Goal: Transaction & Acquisition: Subscribe to service/newsletter

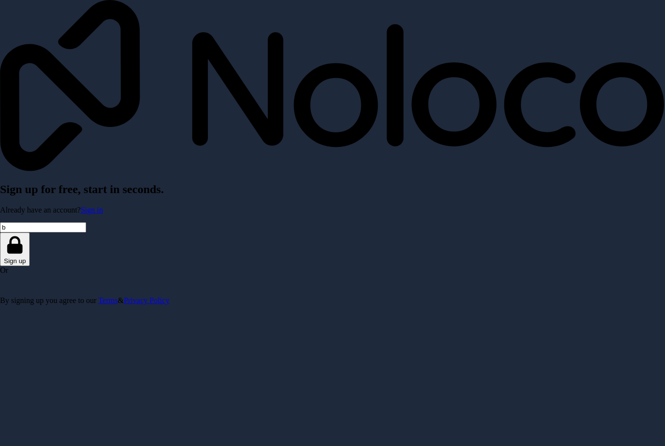
click at [86, 222] on input "b" at bounding box center [43, 227] width 86 height 10
click at [86, 225] on input "b" at bounding box center [43, 227] width 86 height 10
type input "busyma"
type input "[EMAIL_ADDRESS][DOMAIN_NAME]"
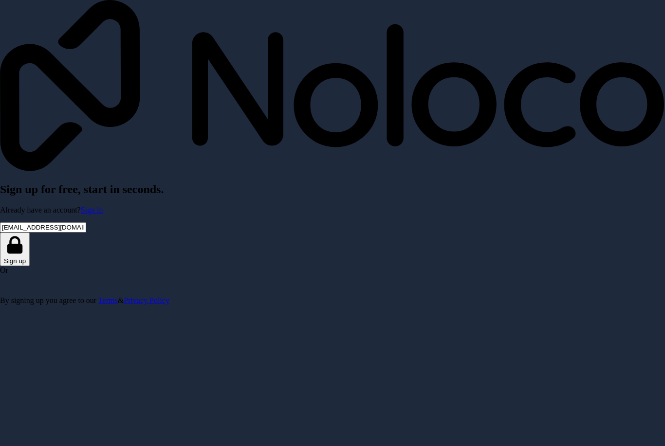
click at [30, 253] on button "Sign up" at bounding box center [15, 250] width 30 height 34
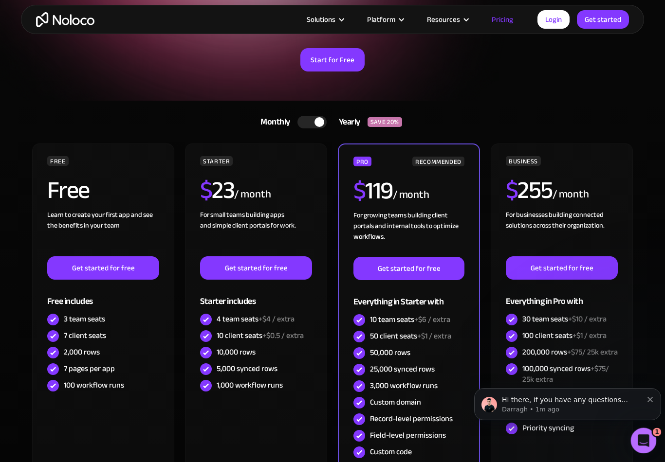
click at [650, 442] on div "Open Intercom Messenger" at bounding box center [642, 439] width 32 height 32
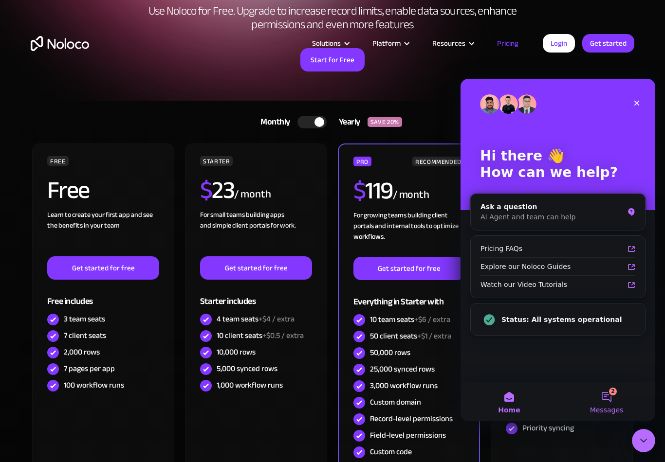
click at [607, 405] on button "2 Messages" at bounding box center [606, 401] width 97 height 39
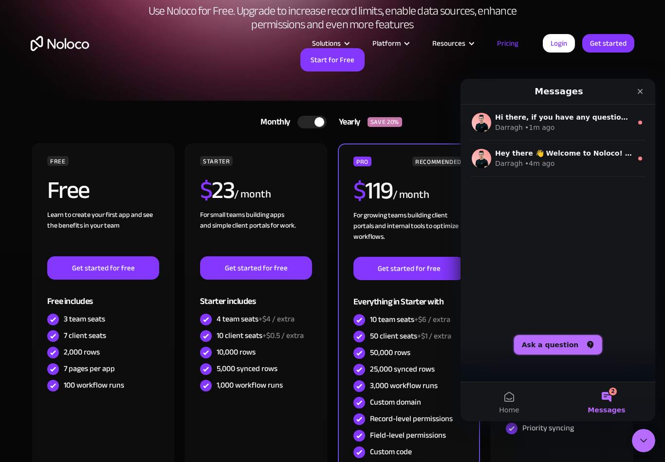
click at [560, 343] on button "Ask a question" at bounding box center [558, 344] width 88 height 19
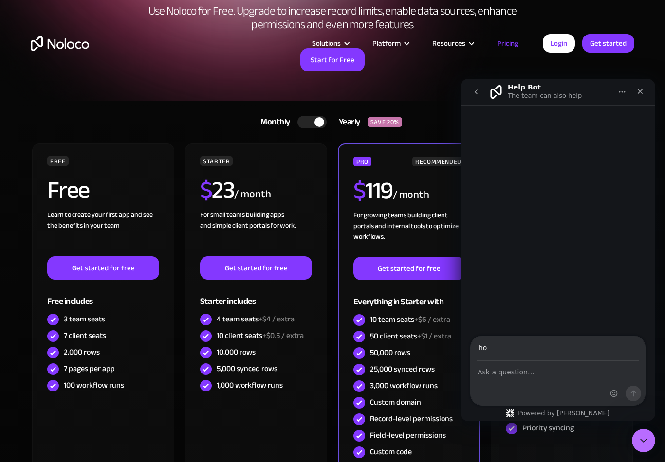
type input "h"
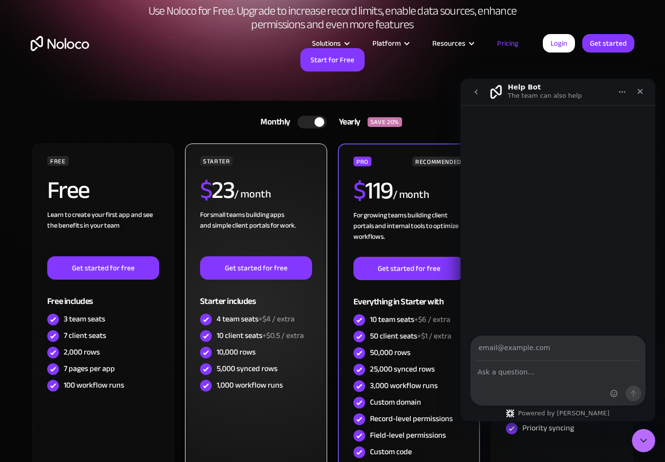
click at [223, 425] on div "STARTER $ 23 / month For small teams building apps and simple client portals fo…" at bounding box center [256, 315] width 142 height 343
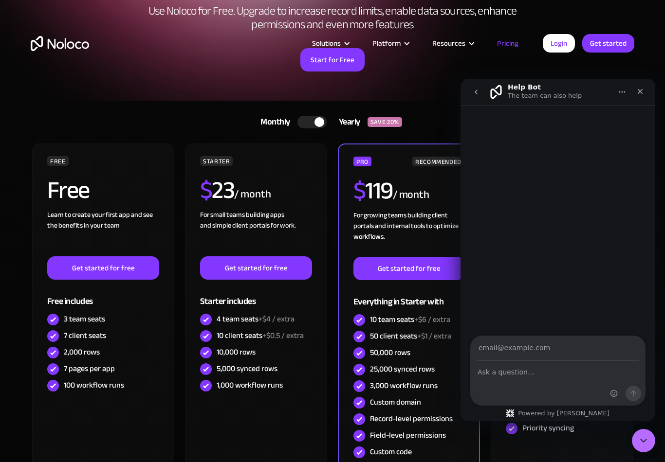
click at [308, 124] on div at bounding box center [311, 122] width 29 height 13
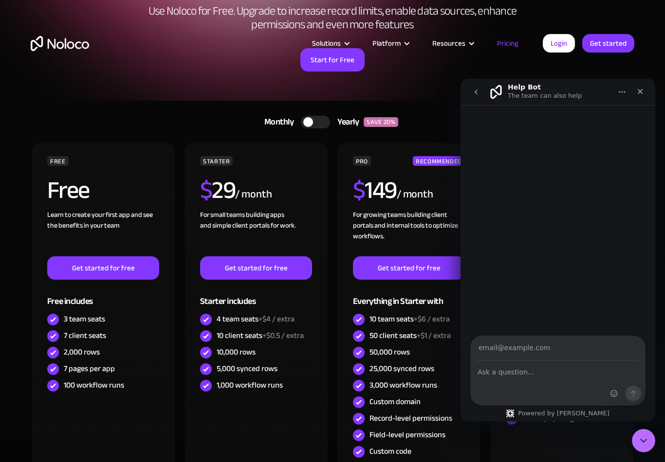
click at [311, 121] on div at bounding box center [308, 122] width 10 height 10
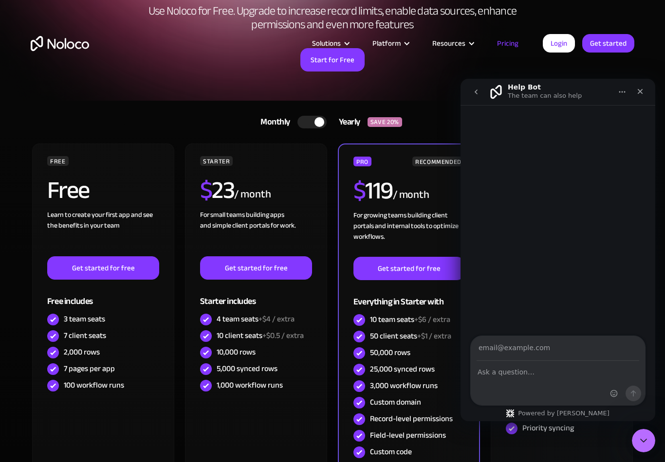
click at [320, 121] on div at bounding box center [319, 122] width 10 height 10
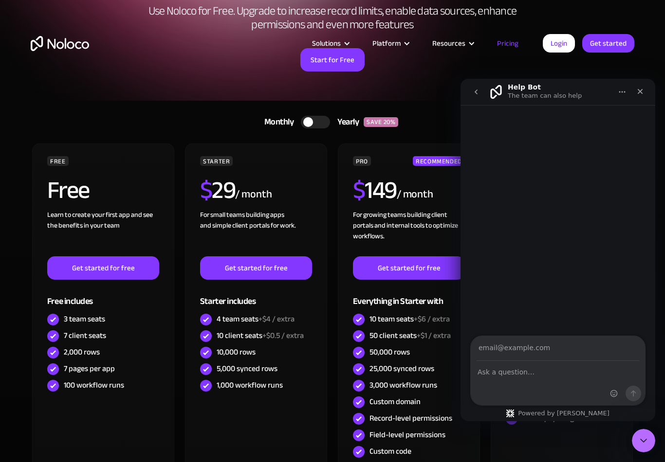
click at [321, 119] on div at bounding box center [315, 122] width 29 height 13
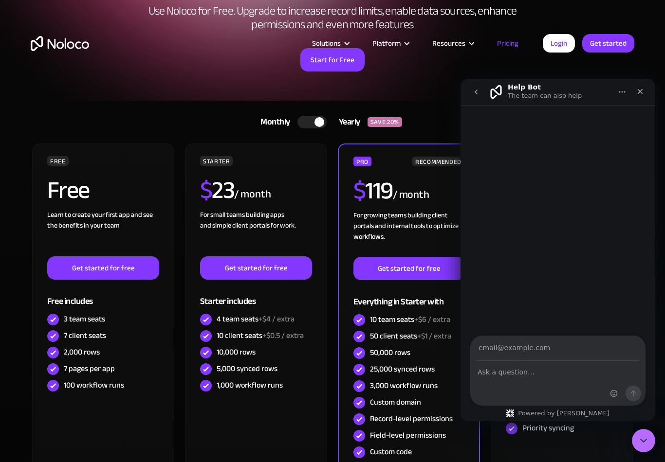
click at [317, 115] on link "Monthly Yearly SAVE 20%" at bounding box center [332, 121] width 168 height 23
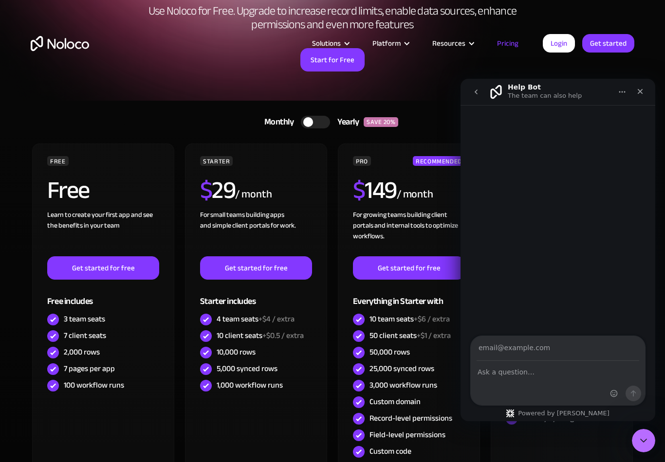
click at [307, 121] on div at bounding box center [308, 122] width 10 height 10
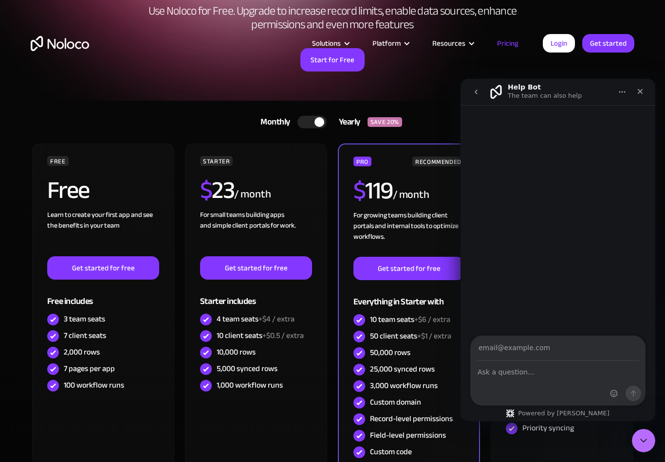
click at [314, 121] on div at bounding box center [319, 122] width 10 height 10
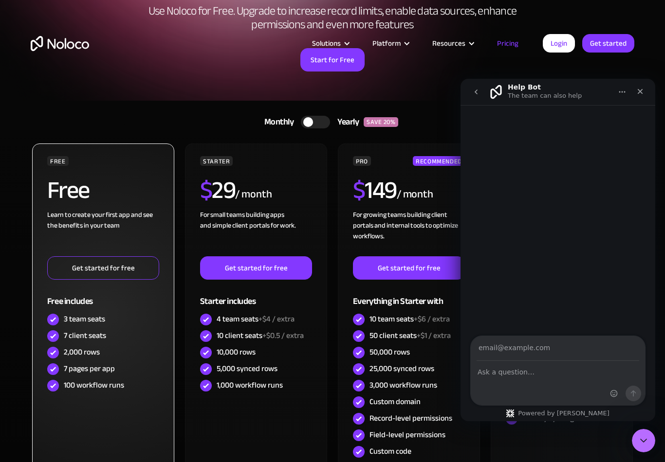
click at [78, 275] on link "Get started for free" at bounding box center [103, 267] width 112 height 23
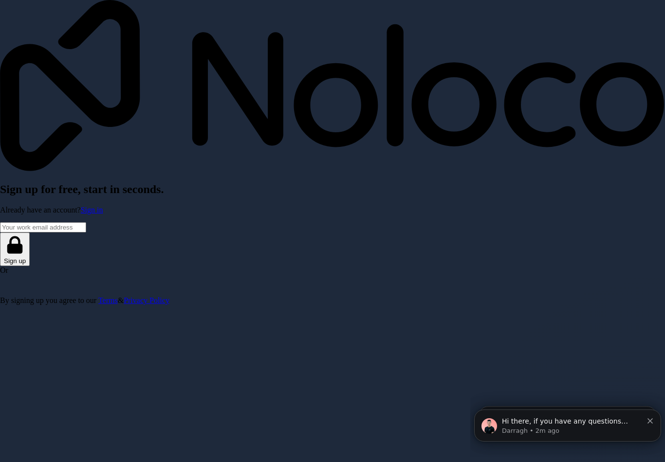
click at [187, 295] on div "Google प्रयोग गरी साइन इन गर्नुहोस्। नयाँ ट्याबमा खुल्छ" at bounding box center [93, 284] width 187 height 21
